Goal: Task Accomplishment & Management: Manage account settings

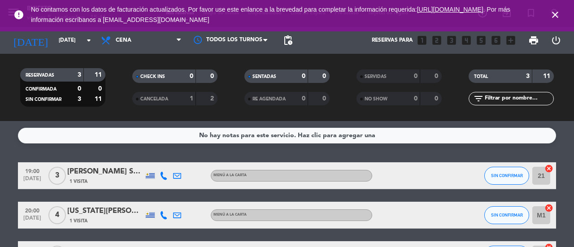
click at [557, 17] on icon "close" at bounding box center [555, 14] width 11 height 11
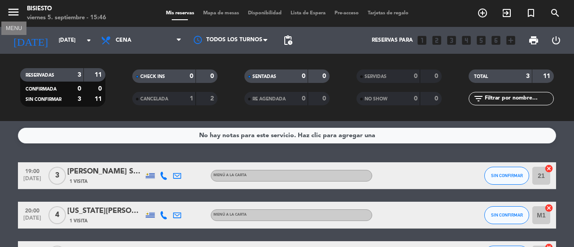
click at [20, 12] on icon "menu" at bounding box center [13, 11] width 13 height 13
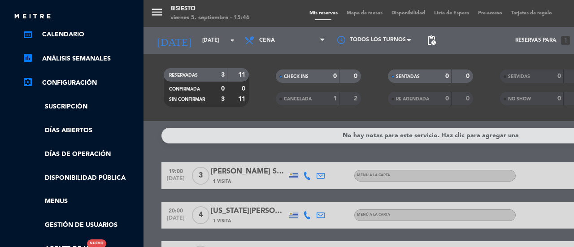
scroll to position [126, 0]
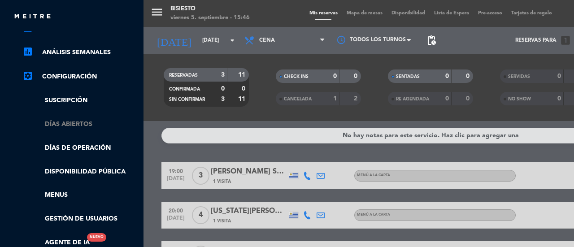
click at [71, 126] on link "Días abiertos" at bounding box center [80, 124] width 117 height 10
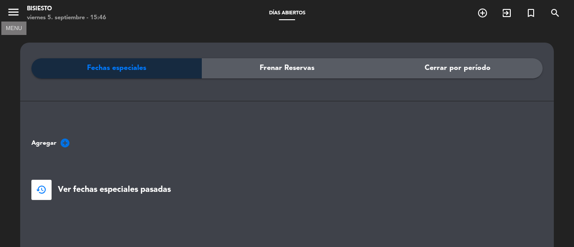
click at [11, 14] on icon "menu" at bounding box center [13, 11] width 13 height 13
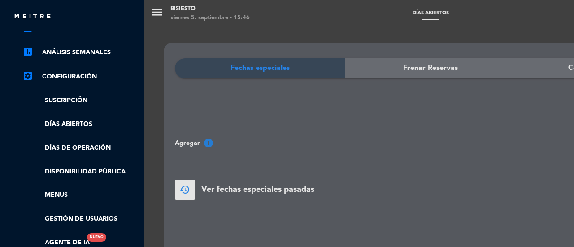
scroll to position [126, 2]
drag, startPoint x: 141, startPoint y: 151, endPoint x: 143, endPoint y: 162, distance: 10.8
click at [143, 162] on nav "× Bisiesto × chrome_reader_mode Listado de Reservas account_box Clientes accoun…" at bounding box center [72, 154] width 144 height 247
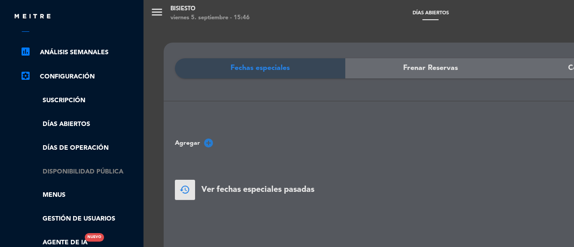
click at [77, 168] on link "Disponibilidad pública" at bounding box center [78, 172] width 117 height 10
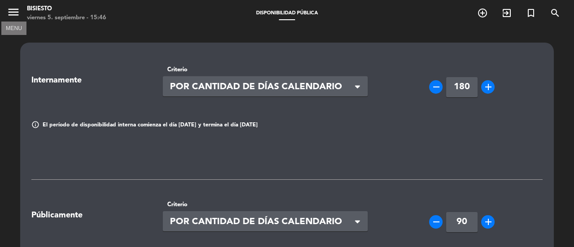
click at [13, 13] on icon "menu" at bounding box center [13, 11] width 13 height 13
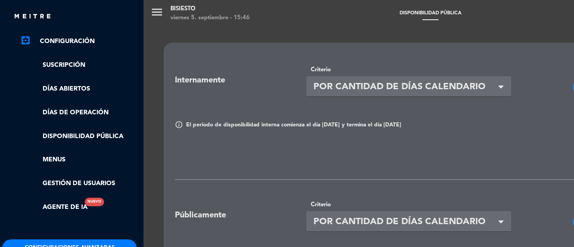
scroll to position [161, 2]
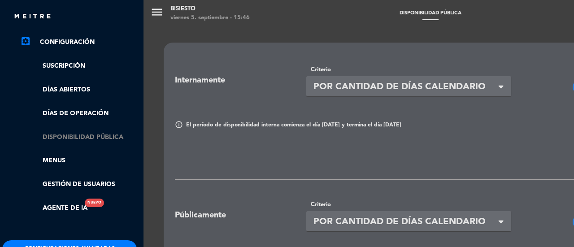
click at [91, 139] on link "Disponibilidad pública" at bounding box center [78, 137] width 117 height 10
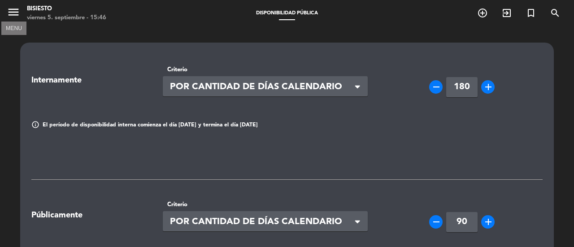
click at [17, 11] on icon "menu" at bounding box center [13, 11] width 13 height 13
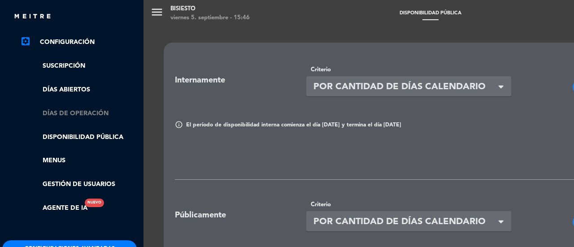
click at [61, 117] on link "Días de Operación" at bounding box center [78, 114] width 117 height 10
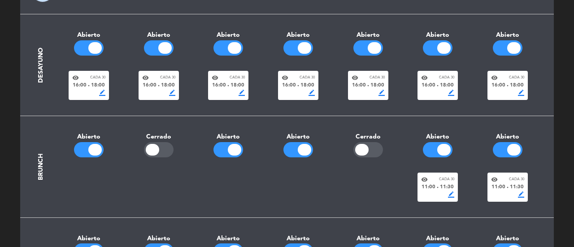
scroll to position [56, 0]
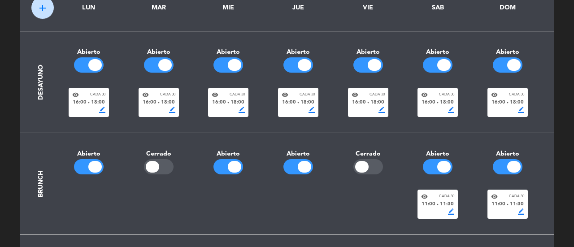
click at [90, 164] on div at bounding box center [94, 167] width 13 height 12
click at [232, 161] on div at bounding box center [234, 167] width 13 height 12
click at [291, 164] on div at bounding box center [298, 166] width 30 height 15
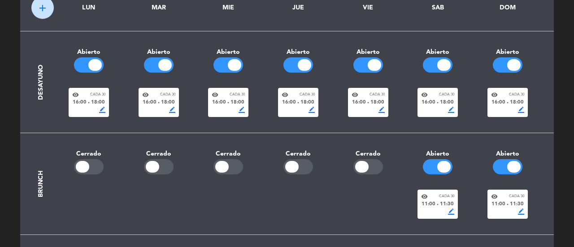
click at [431, 164] on div at bounding box center [438, 166] width 30 height 15
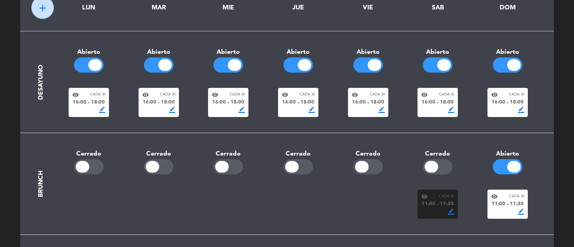
click at [510, 167] on div at bounding box center [513, 167] width 13 height 12
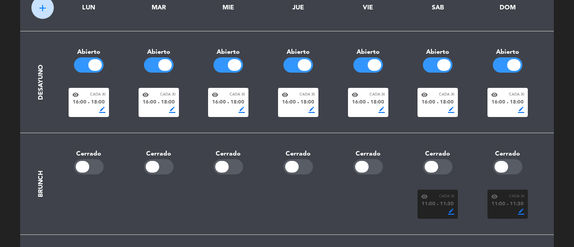
click at [541, 154] on div "Cerrado" at bounding box center [508, 154] width 70 height 10
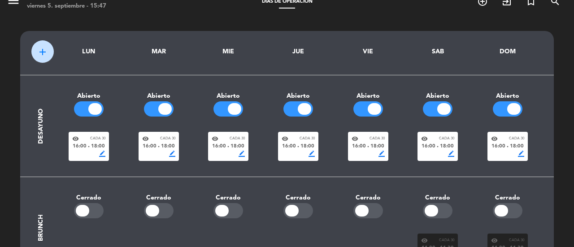
scroll to position [0, 0]
